Goal: Transaction & Acquisition: Book appointment/travel/reservation

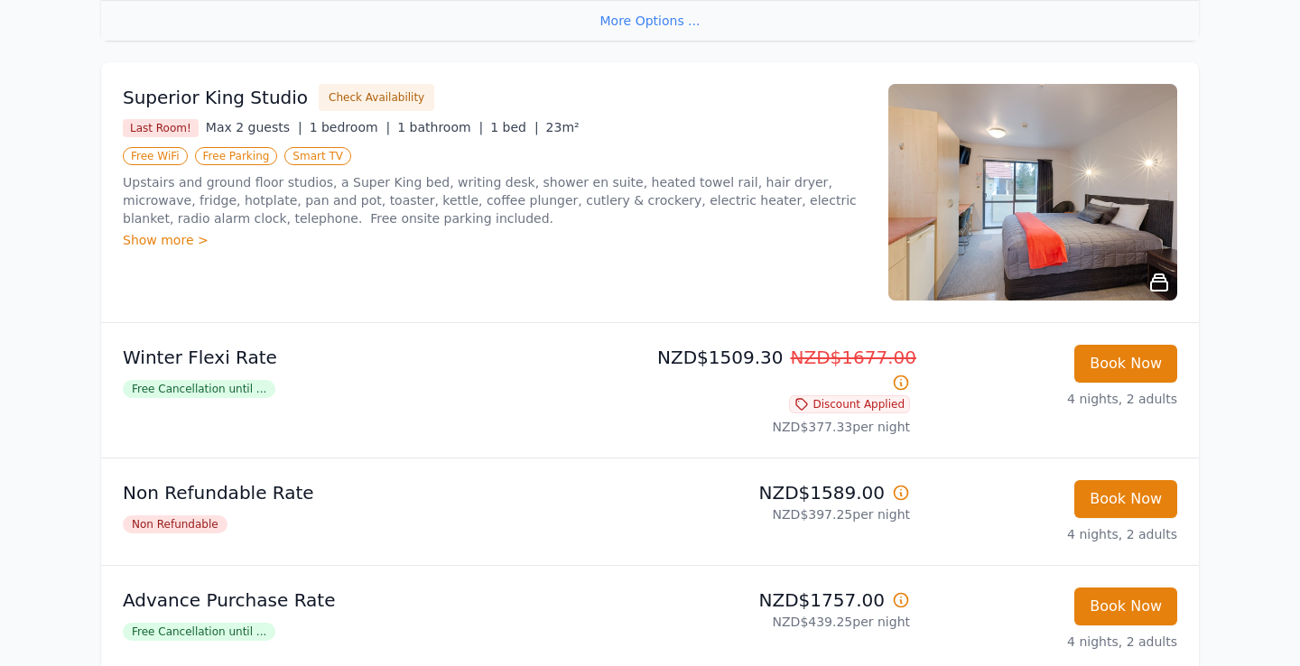
scroll to position [1602, 0]
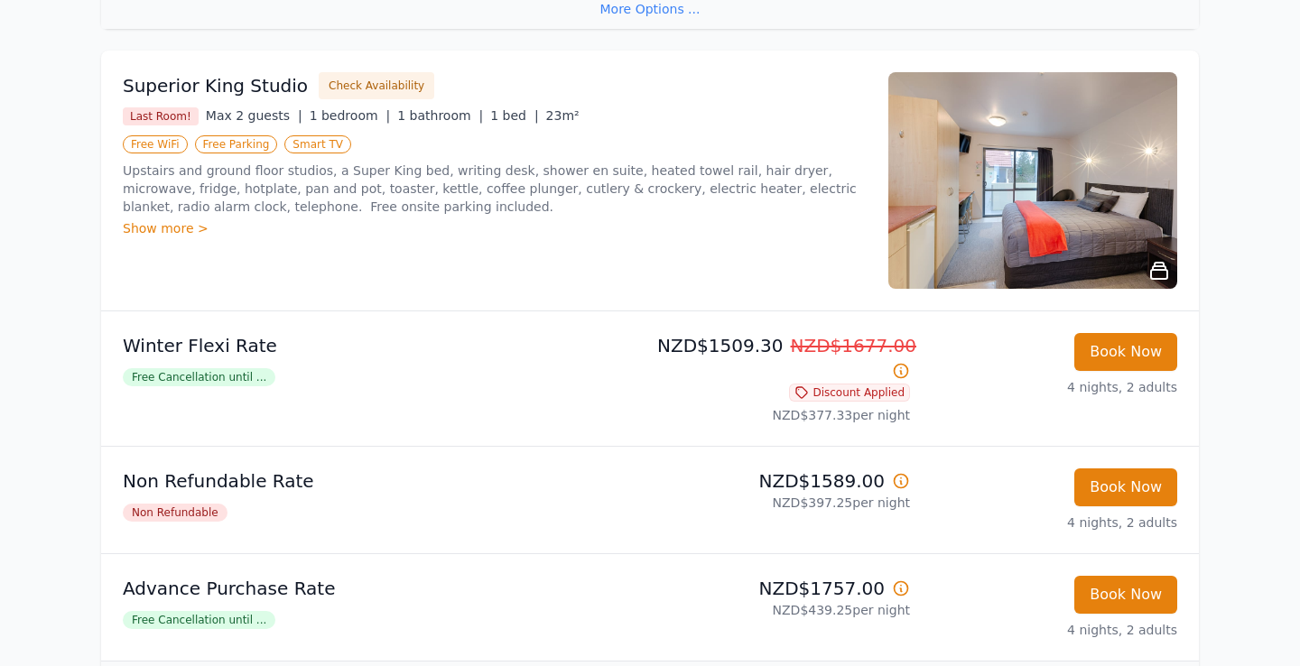
click at [181, 228] on div "Show more >" at bounding box center [495, 228] width 744 height 18
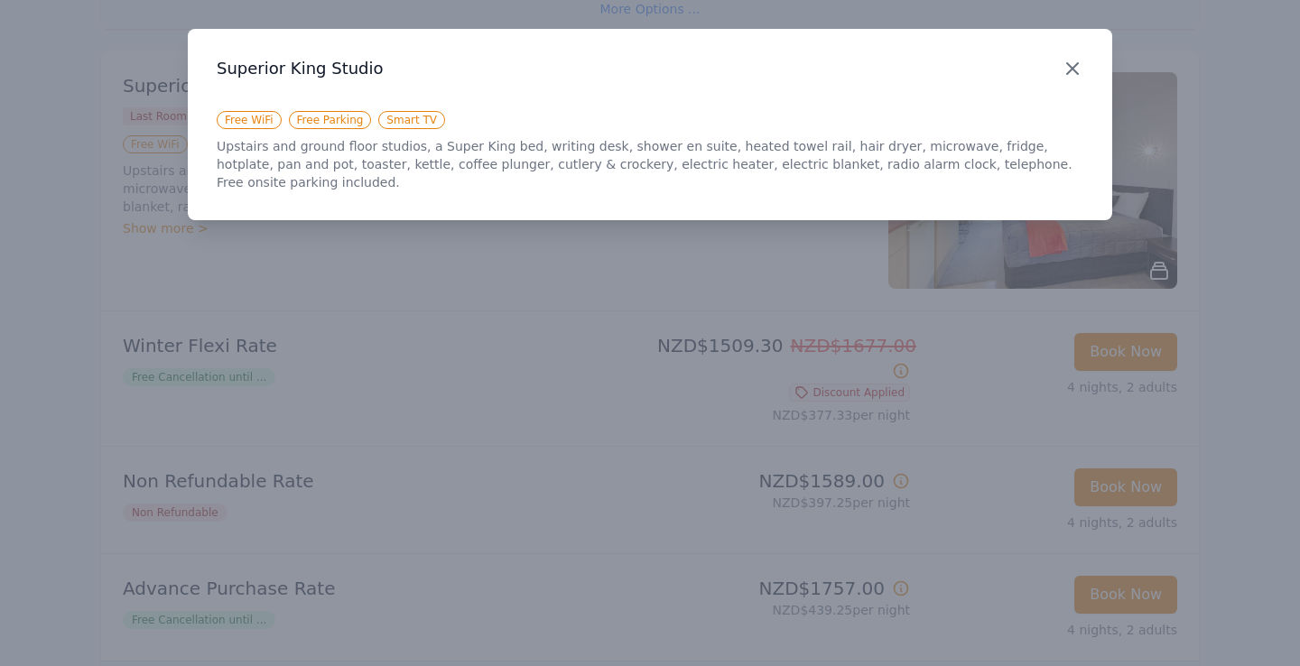
click at [1067, 68] on icon "button" at bounding box center [1073, 69] width 22 height 22
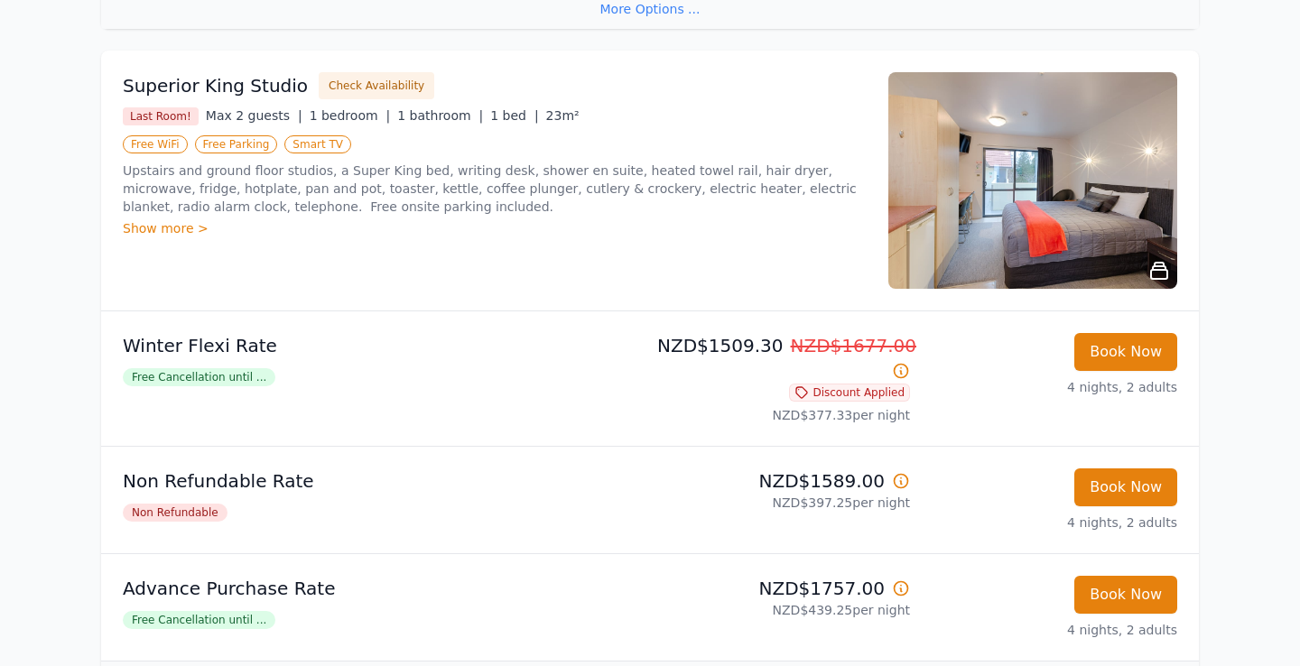
click at [1036, 239] on img at bounding box center [1032, 180] width 289 height 217
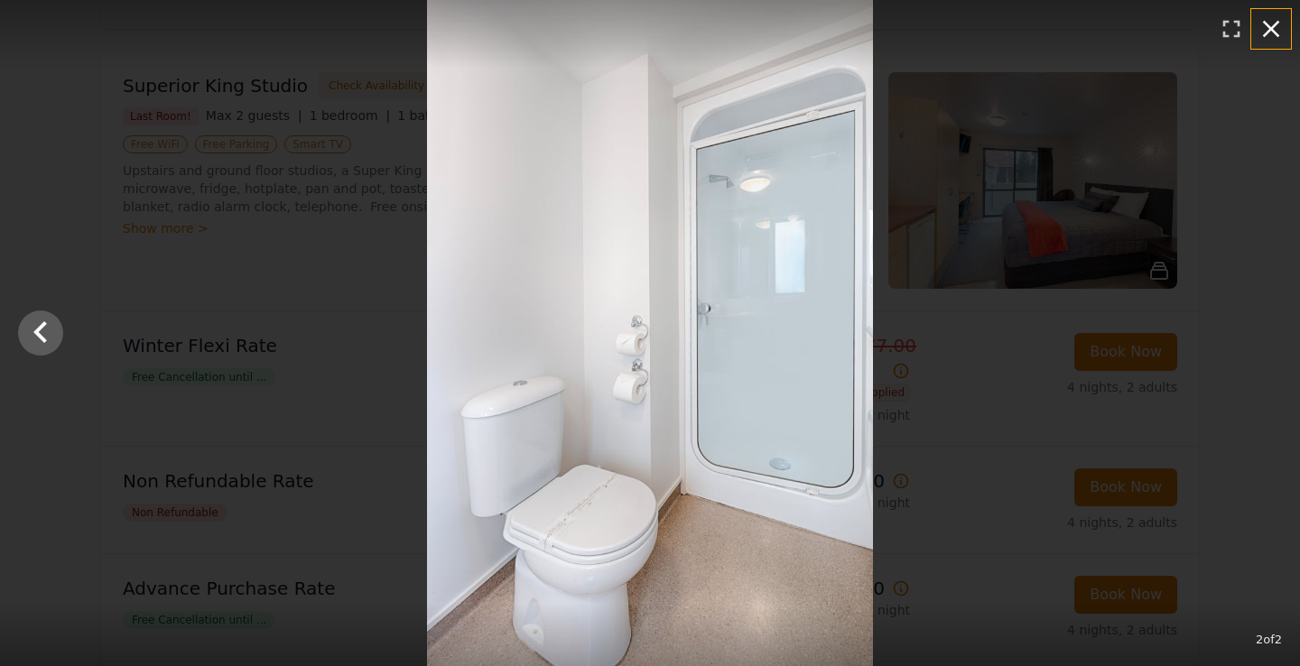
click at [1277, 23] on icon "button" at bounding box center [1271, 29] width 17 height 17
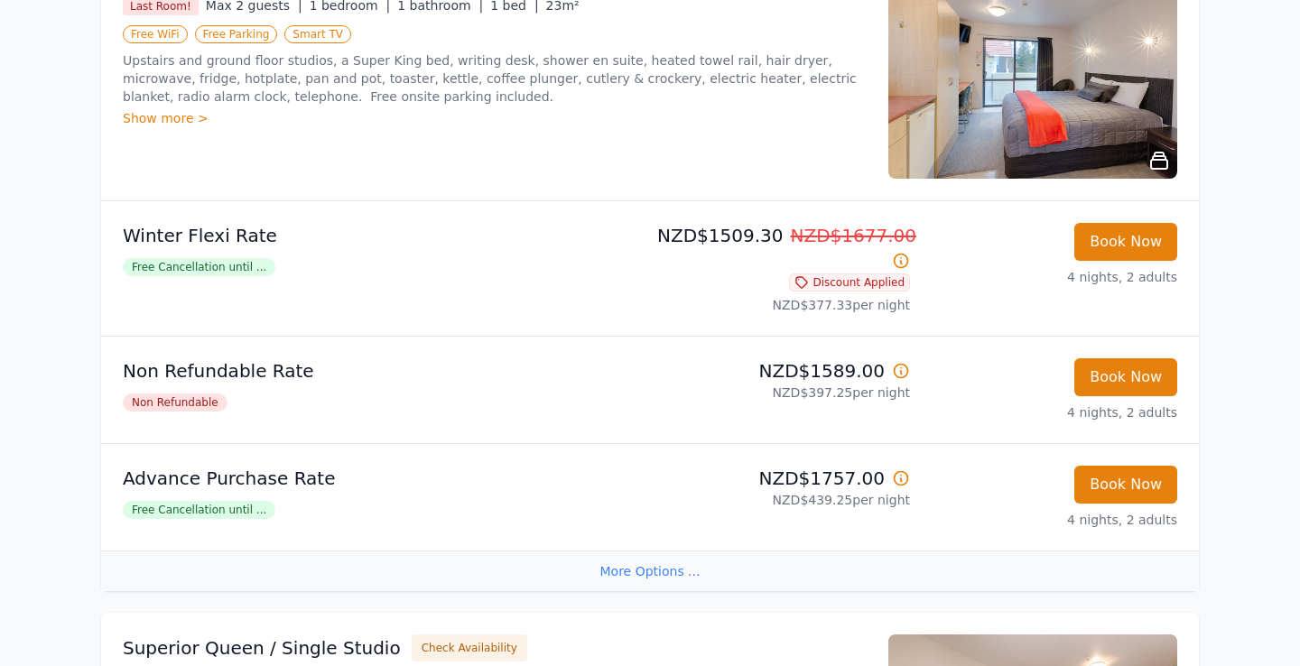
scroll to position [1716, 0]
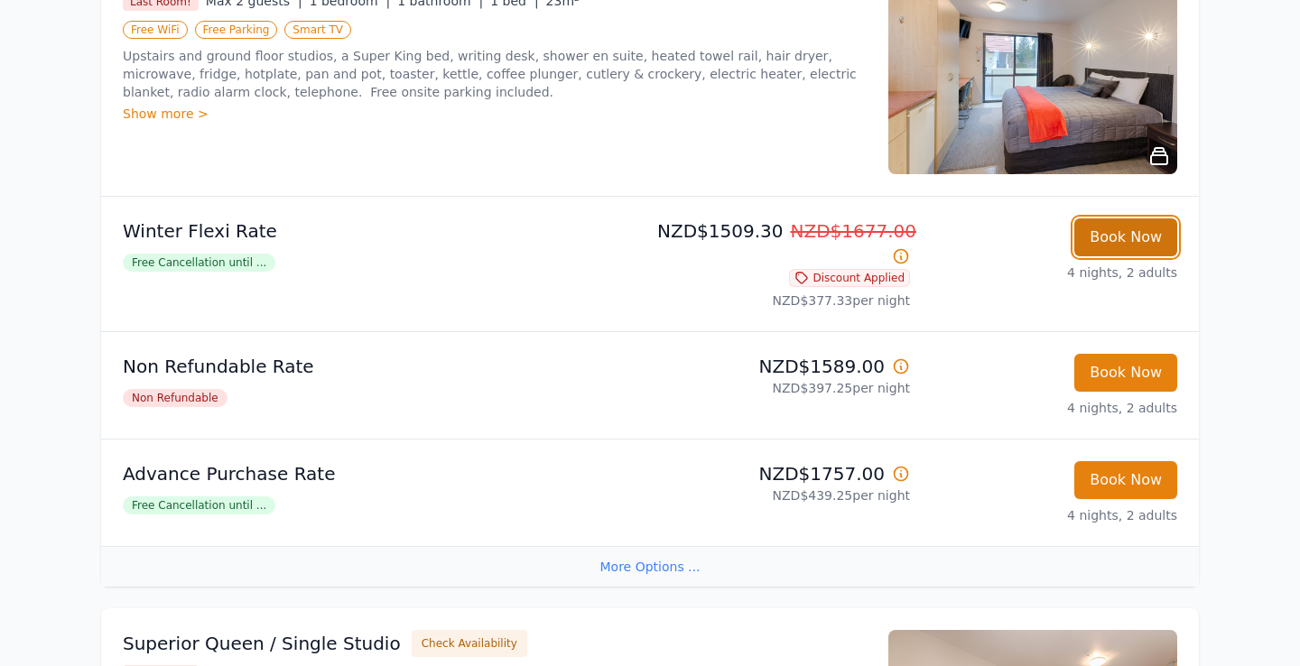
click at [1119, 231] on button "Book Now" at bounding box center [1125, 237] width 103 height 38
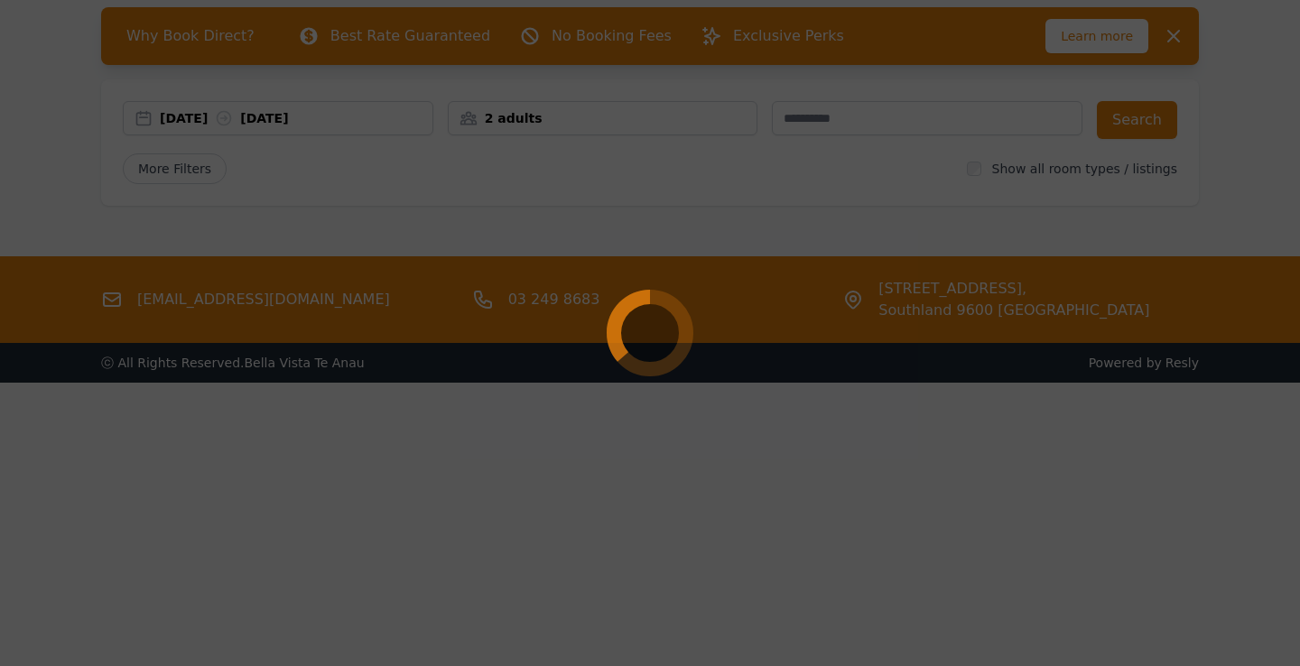
scroll to position [87, 0]
select select "**"
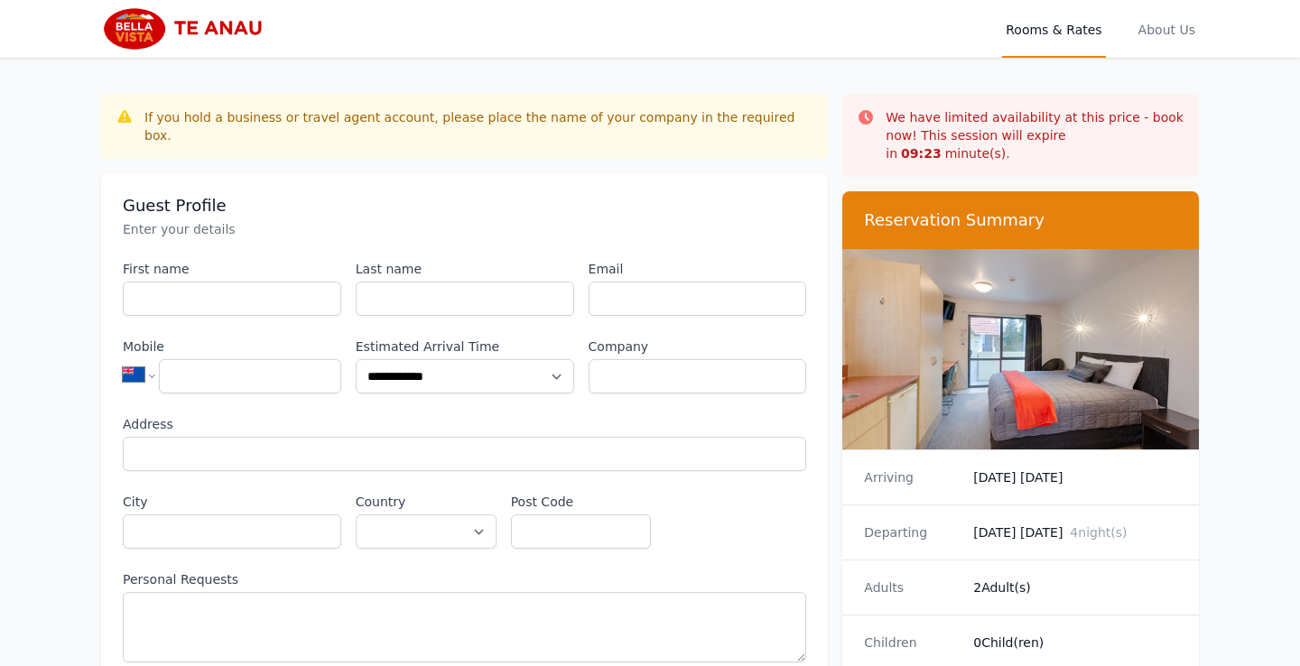
scroll to position [0, 2]
click at [130, 10] on img at bounding box center [188, 28] width 174 height 43
